Goal: Find specific page/section: Find specific page/section

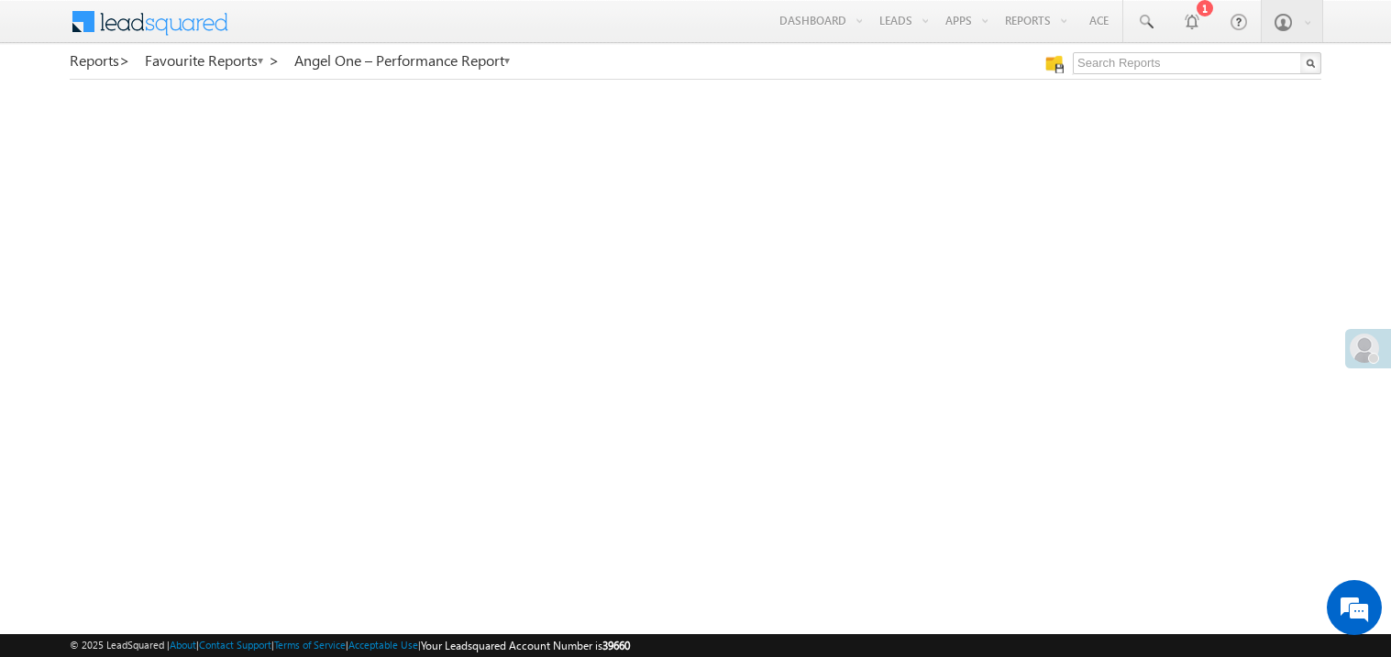
click at [0, 0] on link "My Favourite Reports" at bounding box center [0, 0] width 0 height 0
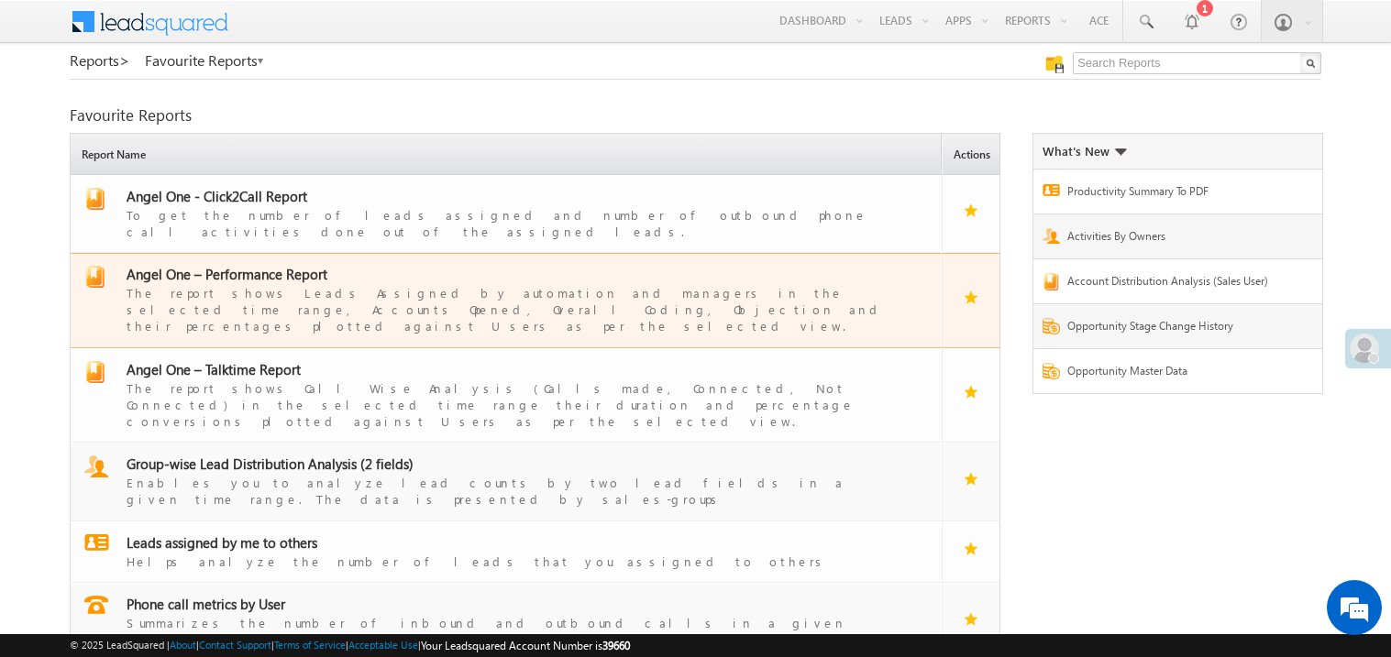
click at [237, 265] on span "Angel One – Performance Report" at bounding box center [227, 274] width 201 height 18
